Goal: Transaction & Acquisition: Purchase product/service

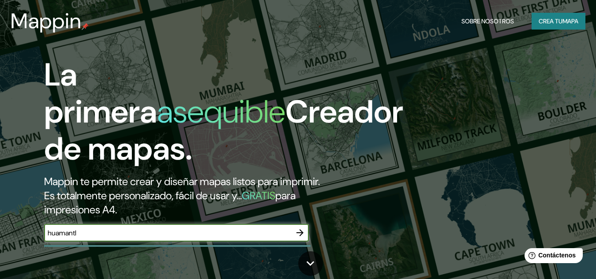
type input "huamantla"
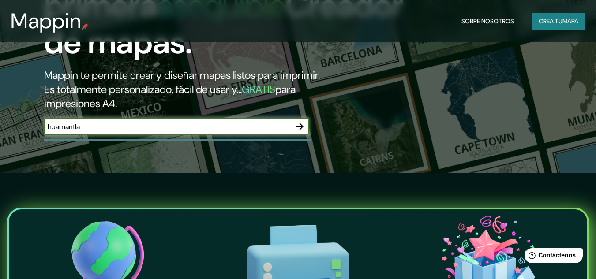
scroll to position [55, 0]
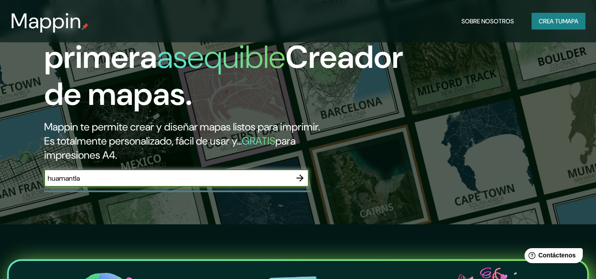
click at [301, 178] on icon "button" at bounding box center [299, 178] width 7 height 7
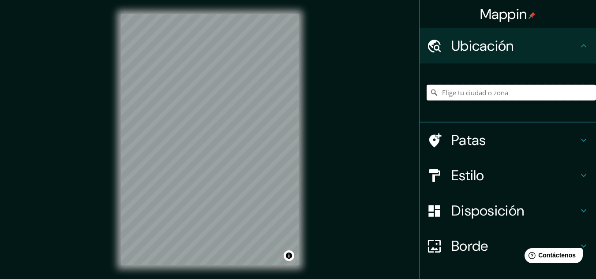
click at [458, 94] on input "Elige tu ciudad o zona" at bounding box center [510, 93] width 169 height 16
click at [451, 140] on font "Patas" at bounding box center [468, 140] width 35 height 19
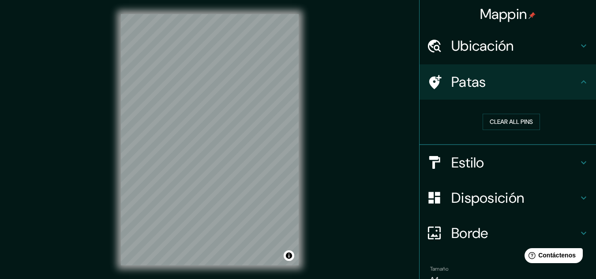
click at [474, 156] on font "Estilo" at bounding box center [467, 162] width 33 height 19
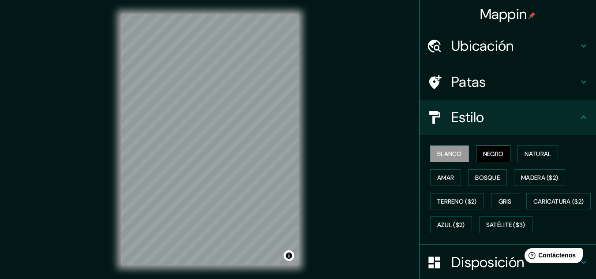
click at [484, 156] on font "Negro" at bounding box center [493, 154] width 21 height 8
click at [528, 153] on font "Natural" at bounding box center [537, 154] width 26 height 8
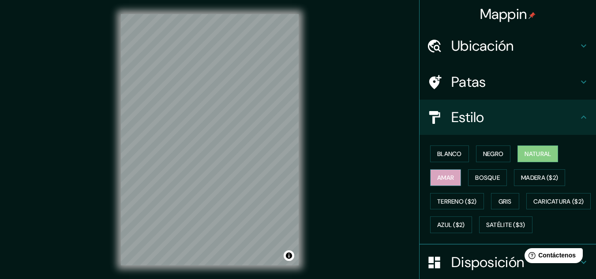
click at [447, 175] on font "Amar" at bounding box center [445, 178] width 17 height 8
click at [476, 174] on font "Bosque" at bounding box center [487, 178] width 25 height 8
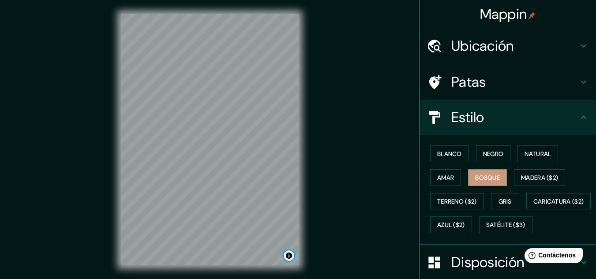
click at [291, 256] on button "Activar o desactivar atribución" at bounding box center [289, 255] width 11 height 11
click at [482, 52] on font "Ubicación" at bounding box center [482, 46] width 63 height 19
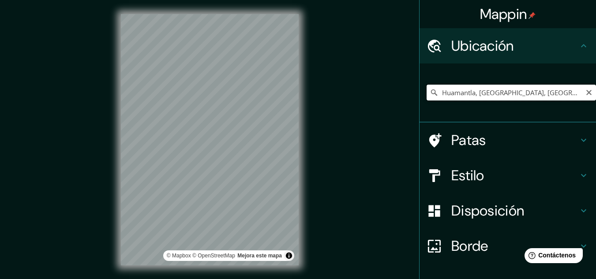
click at [474, 93] on input "Huamantla, Tlaxcala, México" at bounding box center [510, 93] width 169 height 16
click at [519, 97] on input "Huamantla, Tlaxcala, México" at bounding box center [510, 93] width 169 height 16
click at [523, 95] on input "Huamantla, Tlaxcala, México" at bounding box center [510, 93] width 169 height 16
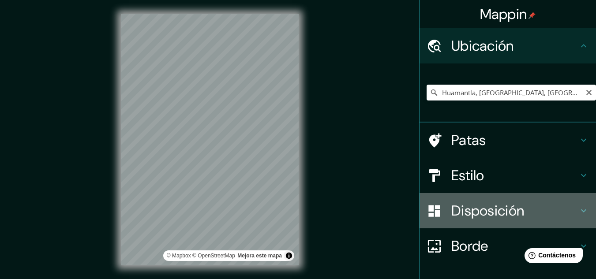
click at [470, 205] on font "Disposición" at bounding box center [487, 211] width 73 height 19
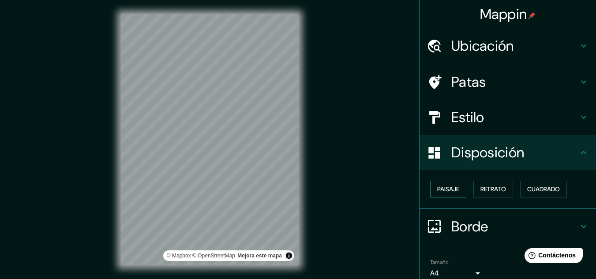
click at [454, 188] on button "Paisaje" at bounding box center [448, 189] width 36 height 17
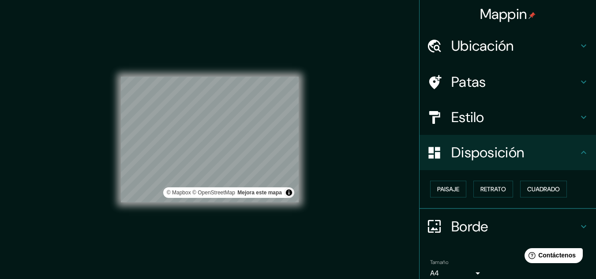
click at [467, 124] on font "Estilo" at bounding box center [467, 117] width 33 height 19
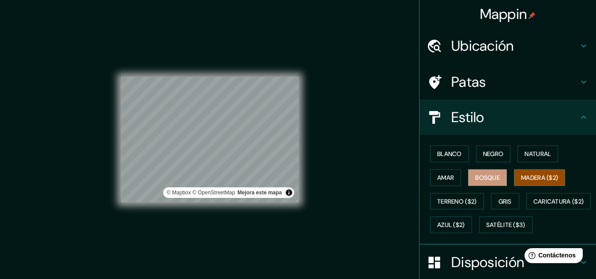
click at [524, 180] on font "Madera ($2)" at bounding box center [539, 178] width 37 height 8
click at [462, 199] on font "Terreno ($2)" at bounding box center [457, 202] width 40 height 8
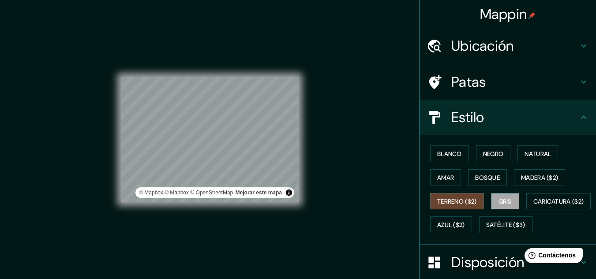
click at [498, 200] on font "Gris" at bounding box center [504, 202] width 13 height 8
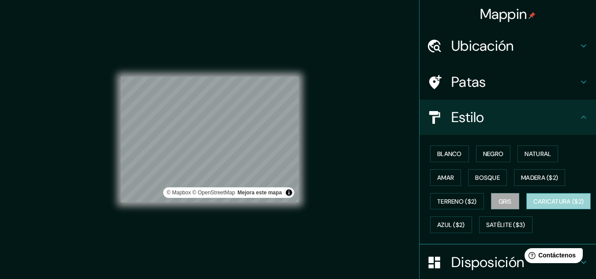
click at [533, 205] on font "Caricatura ($2)" at bounding box center [558, 202] width 51 height 8
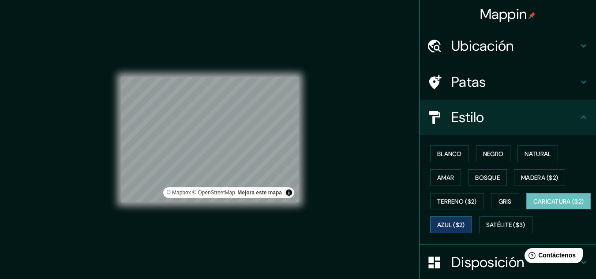
click at [465, 226] on font "Azul ($2)" at bounding box center [451, 225] width 28 height 8
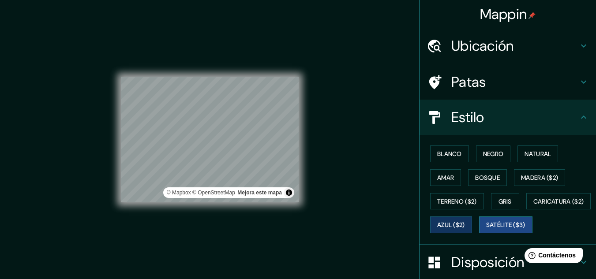
click at [486, 229] on font "Satélite ($3)" at bounding box center [505, 225] width 39 height 8
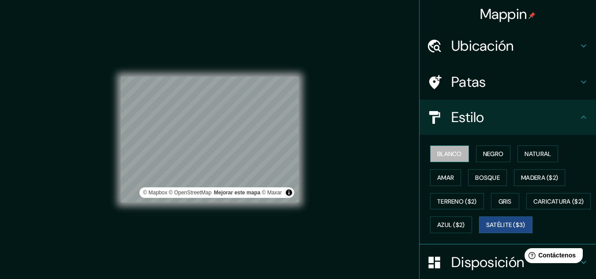
click at [430, 151] on button "Blanco" at bounding box center [449, 154] width 39 height 17
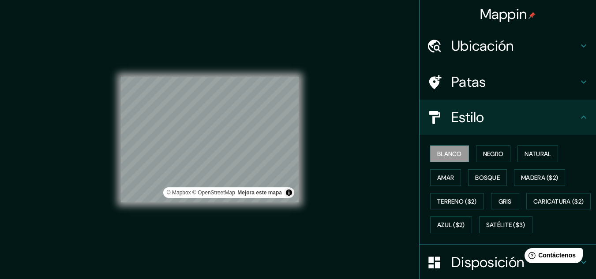
click at [474, 49] on font "Ubicación" at bounding box center [482, 46] width 63 height 19
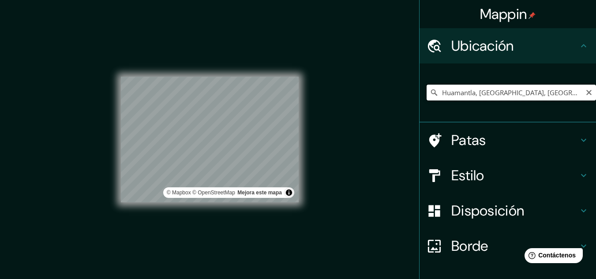
click at [485, 94] on input "Huamantla, Tlaxcala, México" at bounding box center [510, 93] width 169 height 16
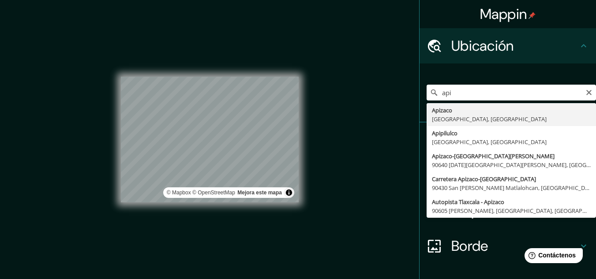
type input "Apizaco, Tlaxcala, México"
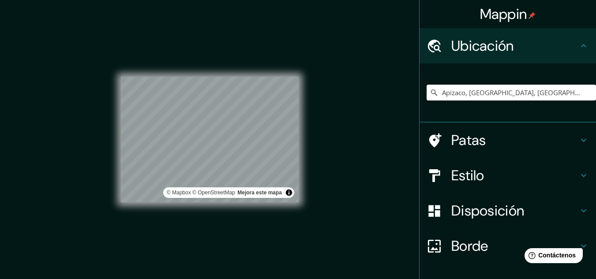
scroll to position [59, 0]
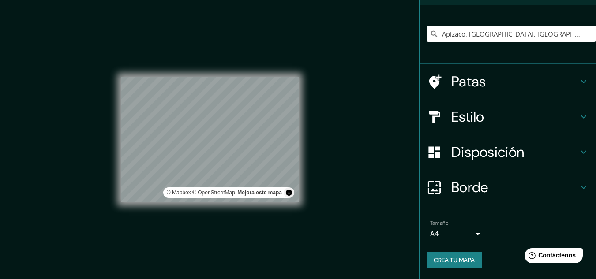
click at [453, 236] on body "Mappin Ubicación Apizaco, Tlaxcala, México Patas Estilo Disposición Borde Elige…" at bounding box center [298, 139] width 596 height 279
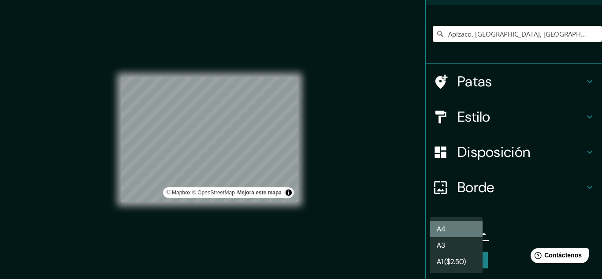
click at [453, 230] on li "A4" at bounding box center [456, 229] width 53 height 16
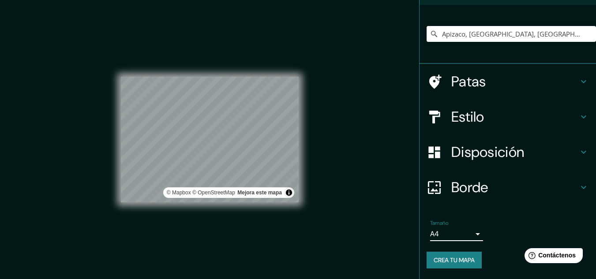
click at [450, 263] on font "Crea tu mapa" at bounding box center [453, 260] width 41 height 8
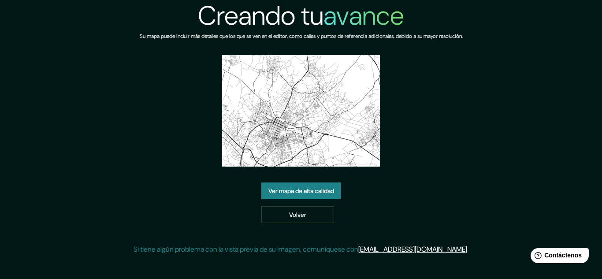
click at [308, 192] on font "Ver mapa de alta calidad" at bounding box center [302, 191] width 66 height 8
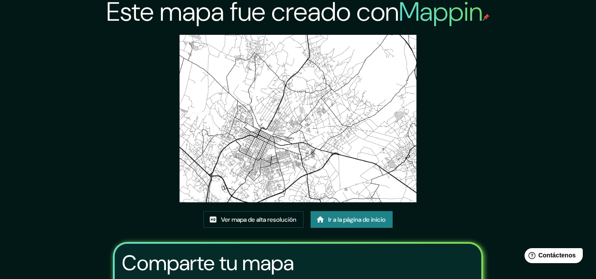
scroll to position [4, 0]
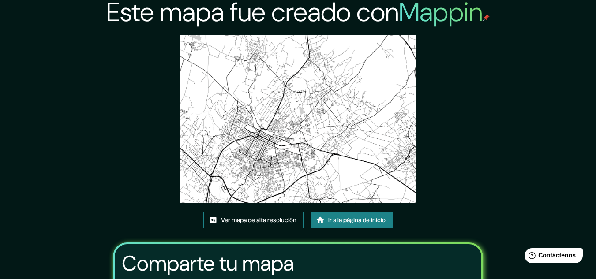
click at [284, 216] on font "Ver mapa de alta resolución" at bounding box center [258, 220] width 75 height 8
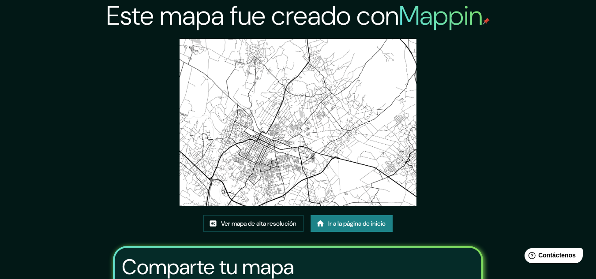
scroll to position [110, 0]
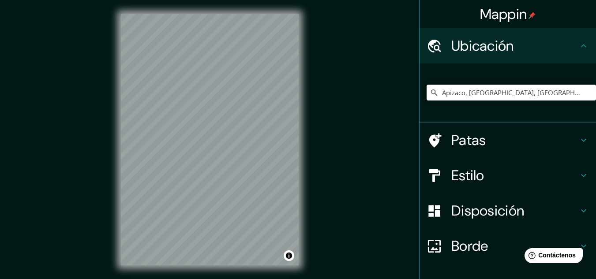
click at [489, 92] on input "Apizaco, Tlaxcala, México" at bounding box center [510, 93] width 169 height 16
click at [505, 97] on input "Apizaco, Tlaxcala, México" at bounding box center [510, 93] width 169 height 16
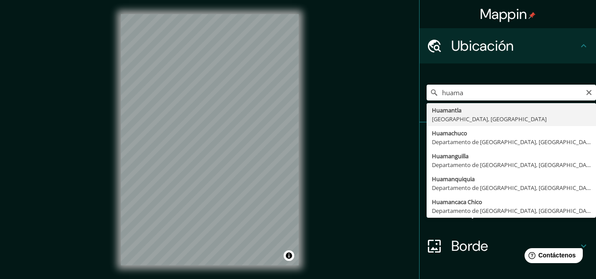
type input "Huamantla, Tlaxcala, México"
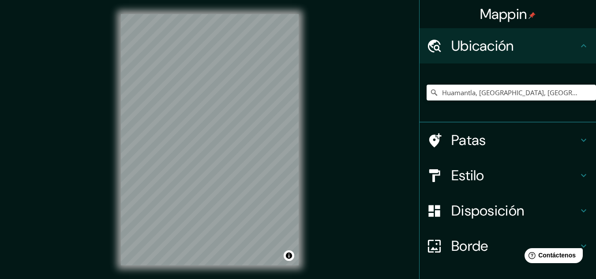
click at [504, 141] on h4 "Patas" at bounding box center [514, 140] width 127 height 18
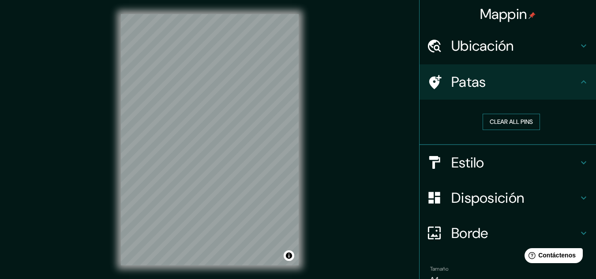
click at [505, 123] on button "Clear all pins" at bounding box center [510, 122] width 57 height 16
click at [506, 161] on h4 "Estilo" at bounding box center [514, 163] width 127 height 18
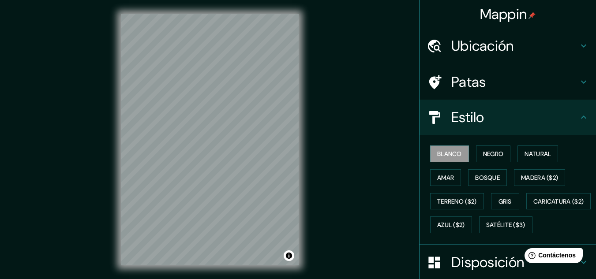
click at [485, 156] on font "Negro" at bounding box center [493, 154] width 21 height 8
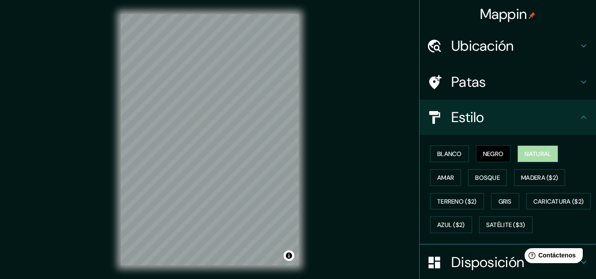
click at [524, 153] on font "Natural" at bounding box center [537, 154] width 26 height 8
click at [444, 175] on font "Amar" at bounding box center [445, 178] width 17 height 8
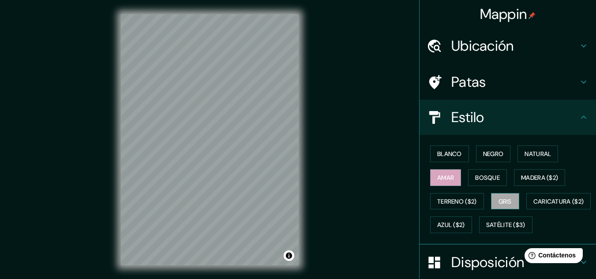
click at [508, 198] on font "Gris" at bounding box center [504, 202] width 13 height 8
